Goal: Communication & Community: Participate in discussion

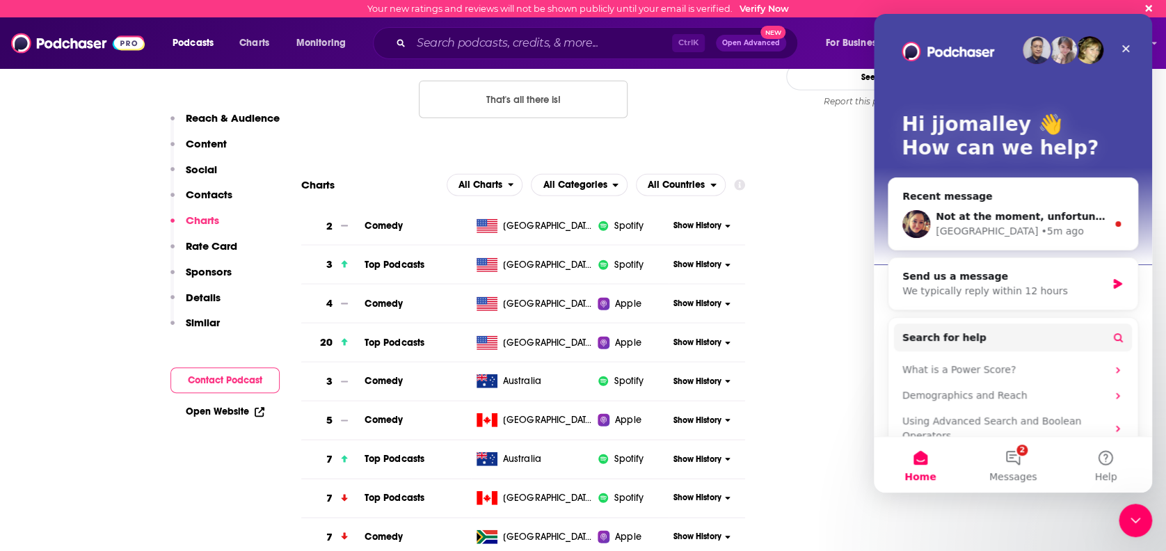
click at [1030, 233] on div "[GEOGRAPHIC_DATA] • 5m ago" at bounding box center [1021, 231] width 171 height 15
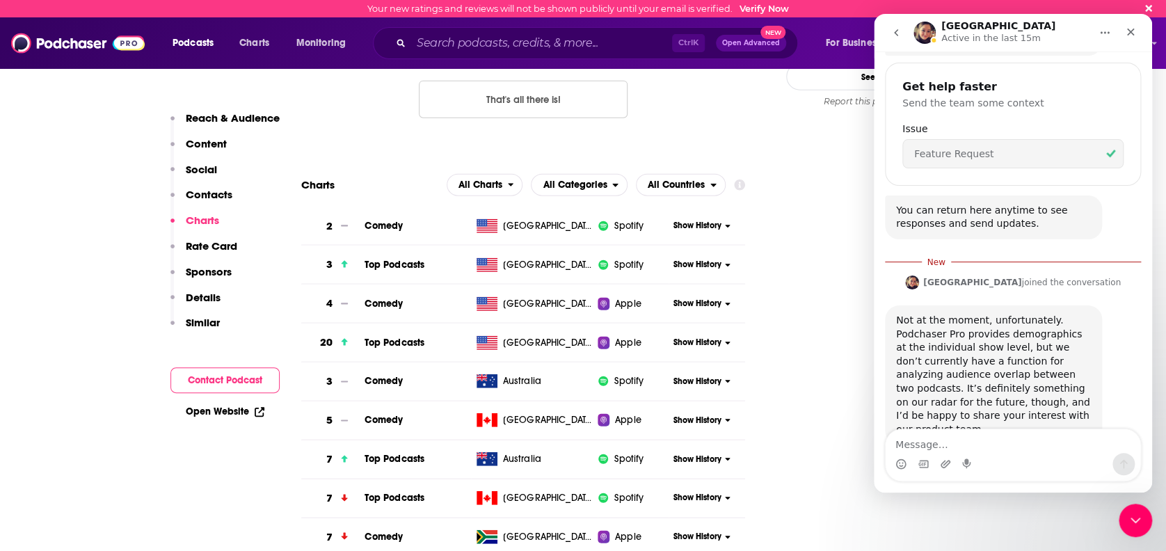
scroll to position [237, 0]
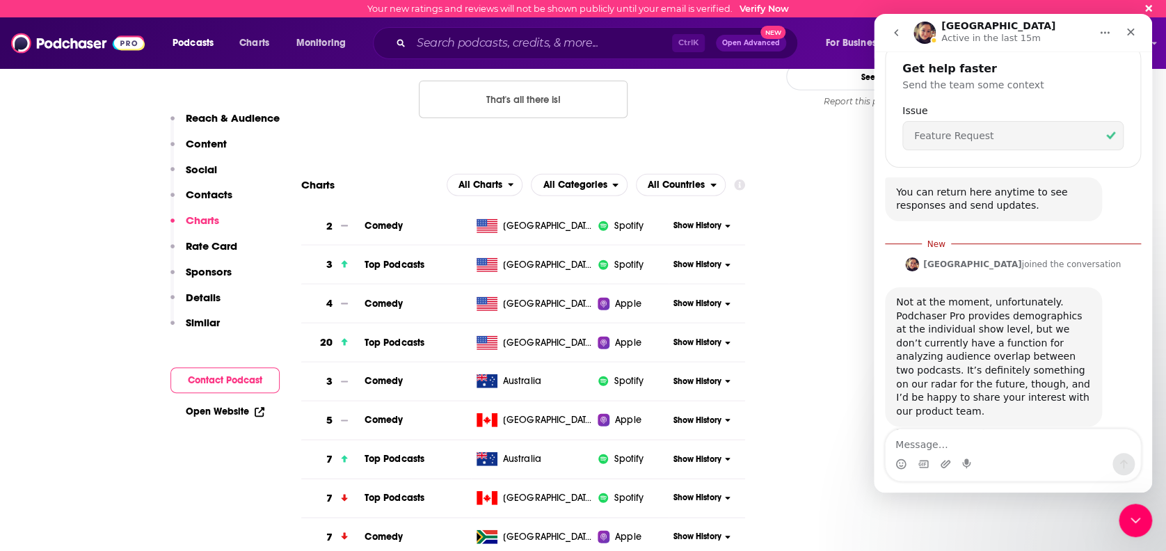
click at [1032, 434] on textarea "Message…" at bounding box center [1013, 441] width 255 height 24
type textarea "Please do, and thank you!"
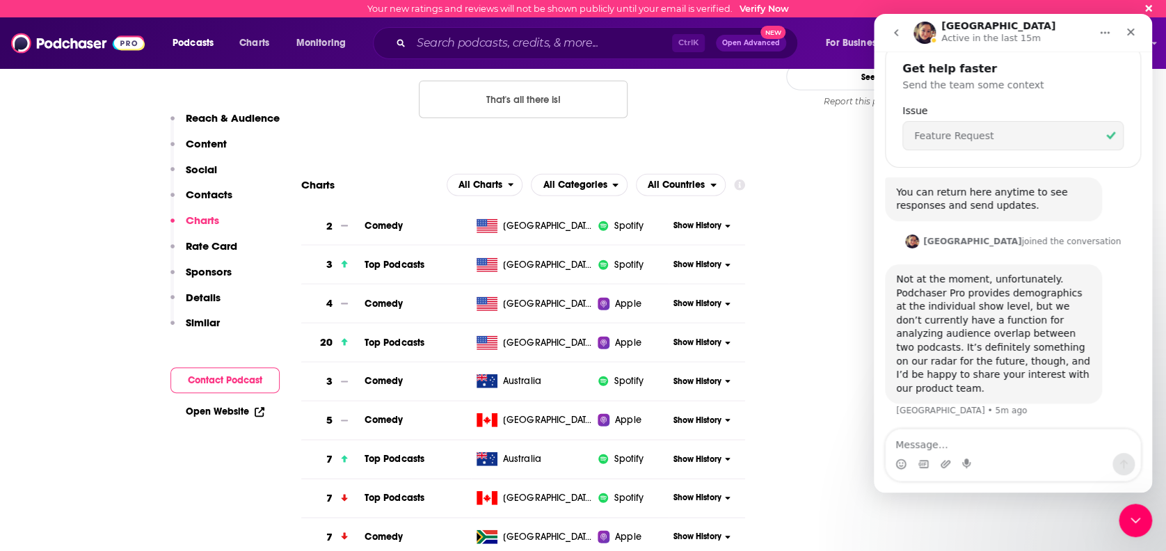
scroll to position [255, 0]
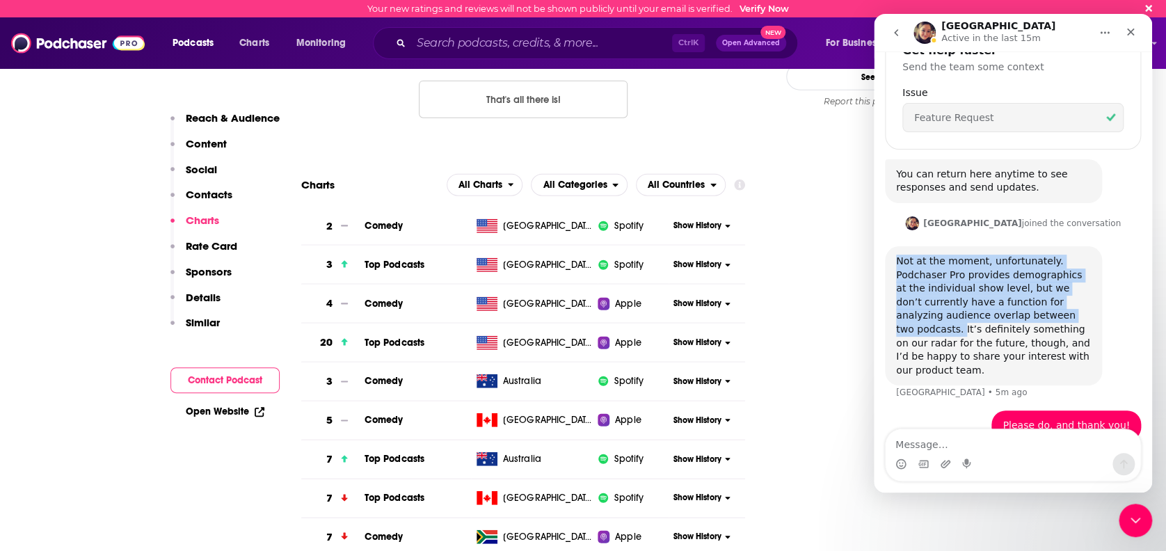
drag, startPoint x: 899, startPoint y: 246, endPoint x: 998, endPoint y: 301, distance: 112.7
click at [998, 301] on div "Not at the moment, unfortunately. Podchaser Pro provides demographics at the in…" at bounding box center [993, 316] width 195 height 122
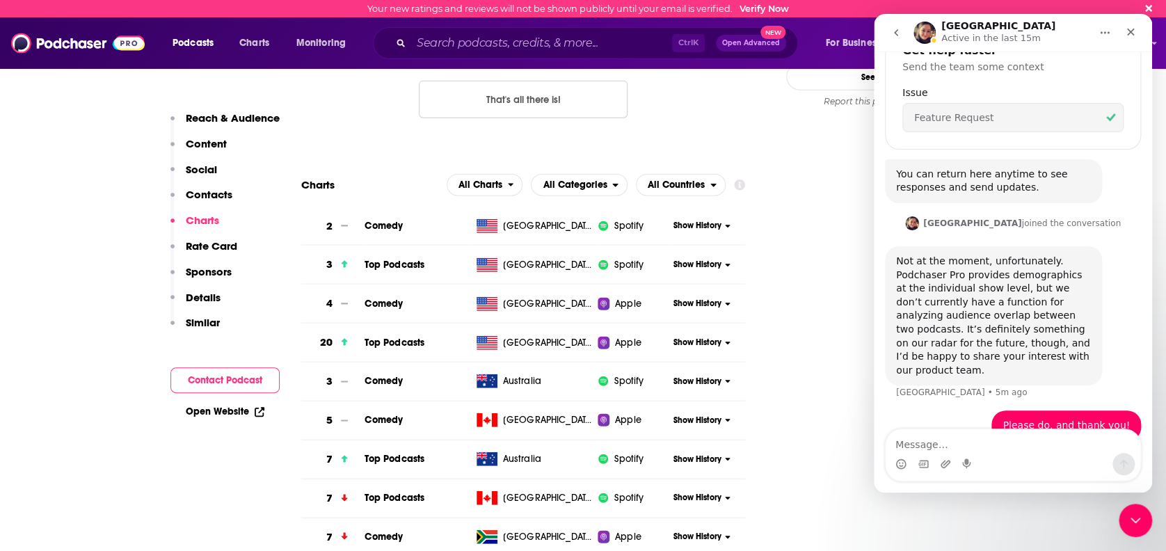
drag, startPoint x: 998, startPoint y: 301, endPoint x: 1044, endPoint y: 321, distance: 51.1
click at [1044, 321] on div "Not at the moment, unfortunately. Podchaser Pro provides demographics at the in…" at bounding box center [993, 316] width 195 height 122
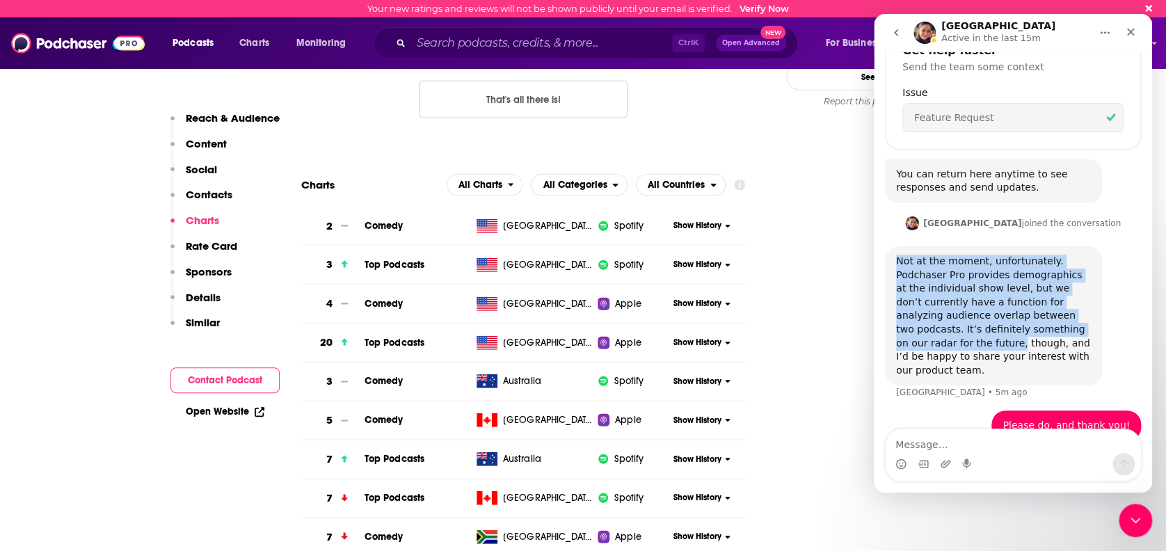
drag, startPoint x: 1062, startPoint y: 317, endPoint x: 892, endPoint y: 243, distance: 185.1
click at [892, 246] on div "Not at the moment, unfortunately. Podchaser Pro provides demographics at the in…" at bounding box center [993, 315] width 217 height 139
copy div "Not at the moment, unfortunately. Podchaser Pro provides demographics at the in…"
